Goal: Task Accomplishment & Management: Complete application form

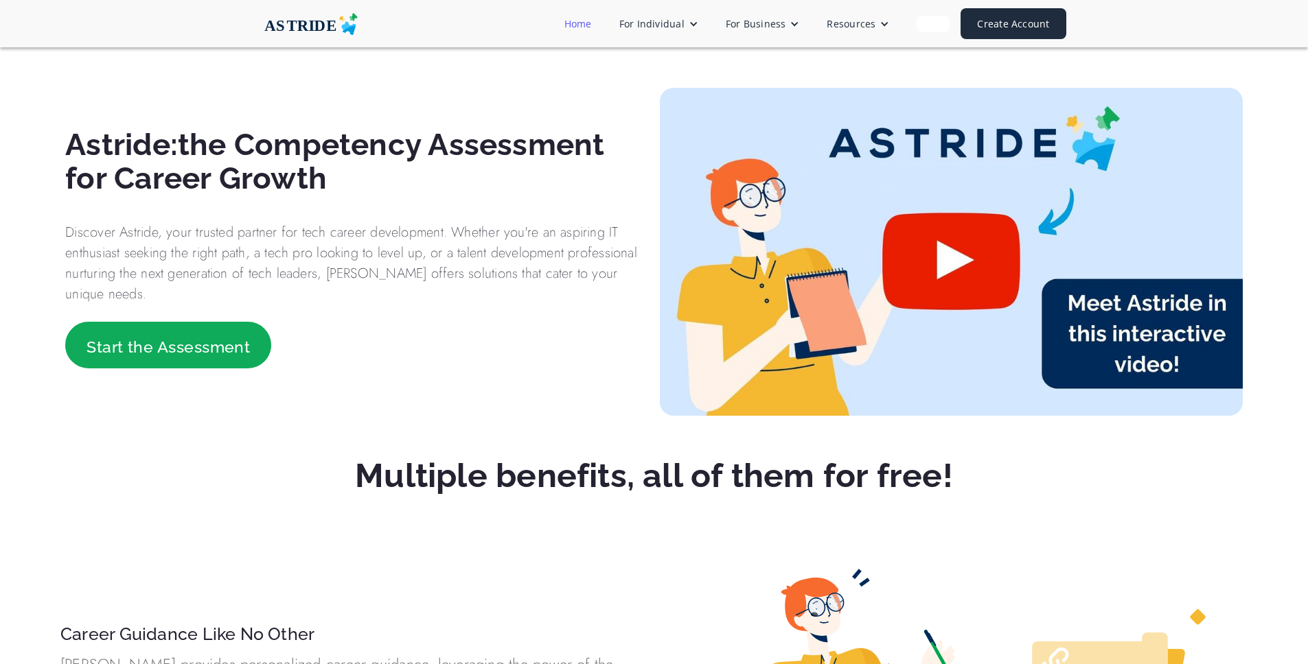
click at [583, 25] on link "Home" at bounding box center [578, 23] width 55 height 25
click at [322, 25] on img at bounding box center [310, 24] width 137 height 22
click at [1004, 23] on link "Create Account" at bounding box center [1012, 23] width 105 height 31
